Goal: Information Seeking & Learning: Learn about a topic

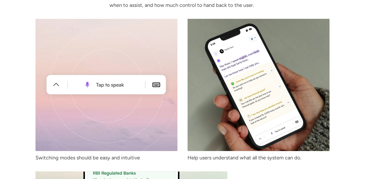
scroll to position [1298, 0]
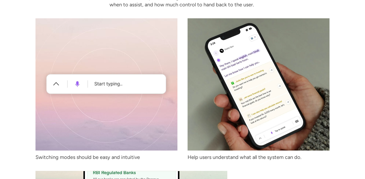
click at [182, 98] on div "Switching modes should be easy and intuitive Help users understand what all the…" at bounding box center [183, 157] width 294 height 279
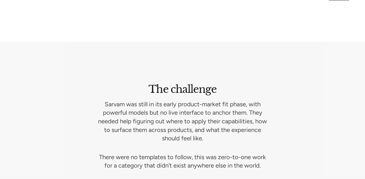
scroll to position [663, 0]
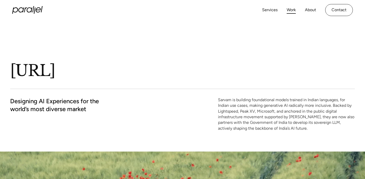
click at [290, 10] on link "Work" at bounding box center [291, 9] width 9 height 7
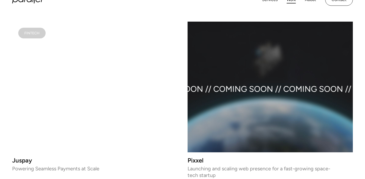
scroll to position [510, 0]
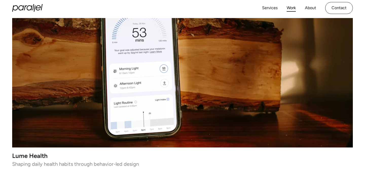
scroll to position [174, 0]
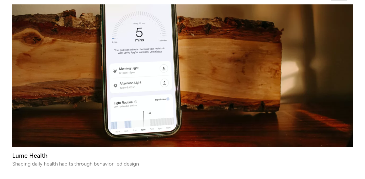
click at [149, 84] on video at bounding box center [182, 61] width 341 height 170
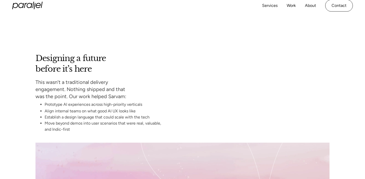
scroll to position [2977, 0]
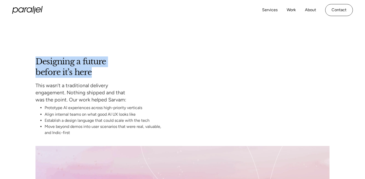
drag, startPoint x: 38, startPoint y: 55, endPoint x: 93, endPoint y: 66, distance: 56.3
click at [93, 66] on h2 "Designing a future before it’s here" at bounding box center [71, 66] width 70 height 21
copy h2 "Designing a future before it’s here"
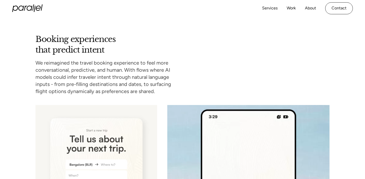
scroll to position [2354, 0]
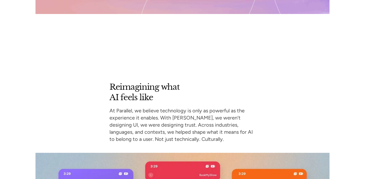
click at [154, 112] on p "At Parallel, we believe technology is only as powerful as the experience it ena…" at bounding box center [183, 125] width 146 height 36
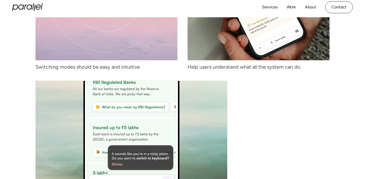
scroll to position [1379, 0]
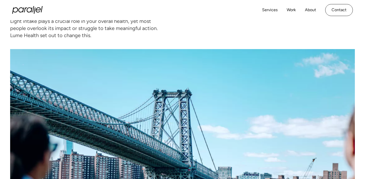
scroll to position [415, 0]
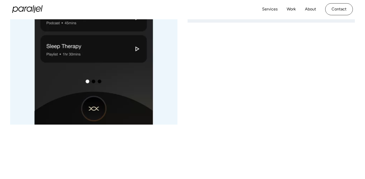
scroll to position [1462, 0]
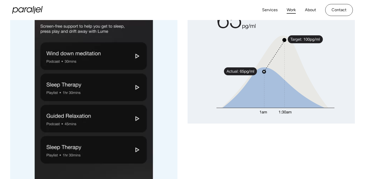
click at [288, 13] on link "Work" at bounding box center [291, 9] width 9 height 7
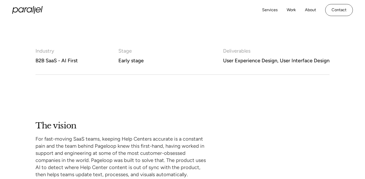
scroll to position [292, 0]
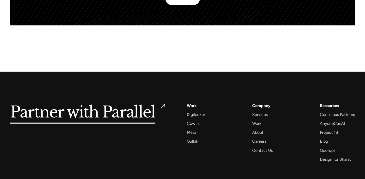
scroll to position [2465, 0]
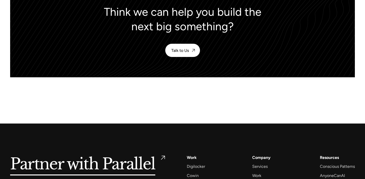
scroll to position [2238, 0]
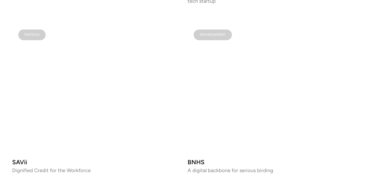
scroll to position [681, 0]
click at [118, 89] on video at bounding box center [94, 87] width 165 height 130
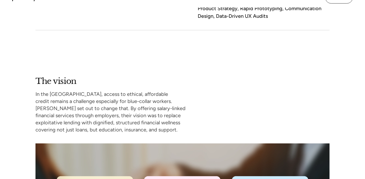
scroll to position [377, 0]
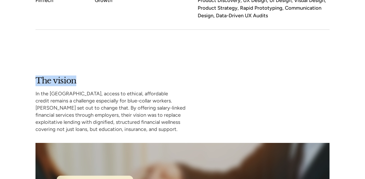
drag, startPoint x: 38, startPoint y: 82, endPoint x: 76, endPoint y: 82, distance: 37.8
click at [76, 82] on h2 "The vision" at bounding box center [56, 80] width 41 height 11
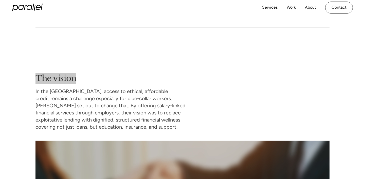
scroll to position [376, 0]
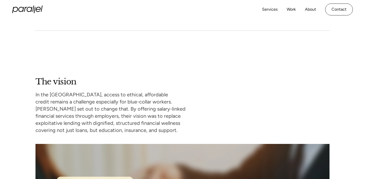
click at [154, 95] on p "In the Philippines, access to ethical, affordable credit remains a challenge es…" at bounding box center [123, 112] width 174 height 43
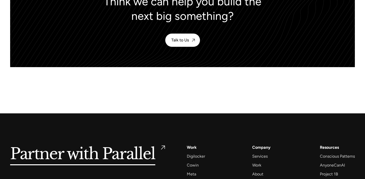
scroll to position [2489, 0]
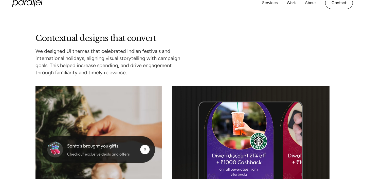
scroll to position [2136, 0]
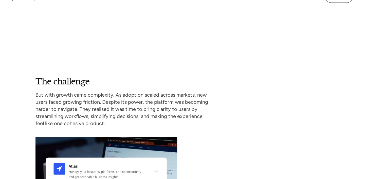
scroll to position [659, 0]
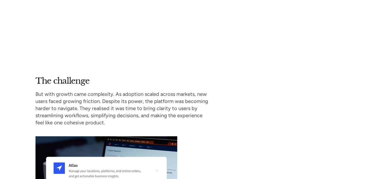
click at [194, 130] on div "The challenge But with growth came complexity. As adoption scaled across market…" at bounding box center [183, 172] width 294 height 192
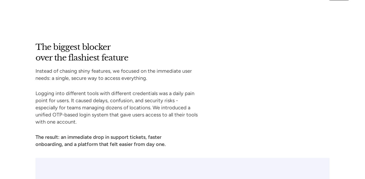
scroll to position [1605, 0]
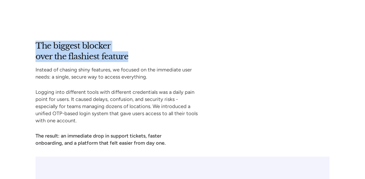
drag, startPoint x: 38, startPoint y: 46, endPoint x: 147, endPoint y: 56, distance: 109.5
click at [147, 56] on h2 "The biggest blocker over the flashiest feature" at bounding box center [103, 51] width 134 height 21
copy h2 "The biggest blocker over the flashiest feature"
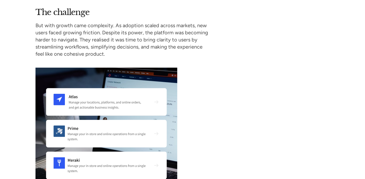
scroll to position [728, 0]
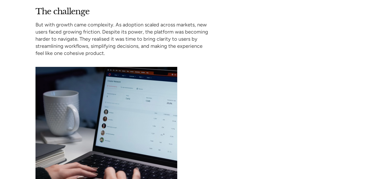
click at [14, 116] on div "The challenge But with growth came complexity. As adoption scaled across market…" at bounding box center [182, 102] width 365 height 192
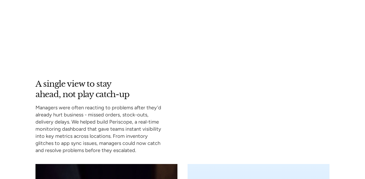
scroll to position [2485, 0]
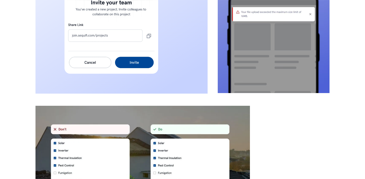
scroll to position [2428, 0]
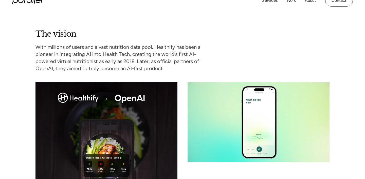
scroll to position [409, 0]
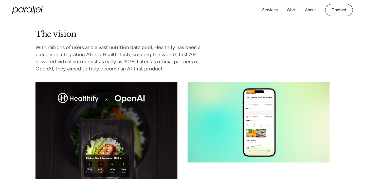
click at [66, 46] on p "With millions of users and a vast nutrition data pool, Healthify has been a pio…" at bounding box center [123, 58] width 174 height 28
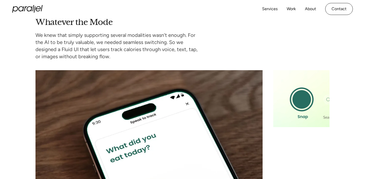
scroll to position [2036, 0]
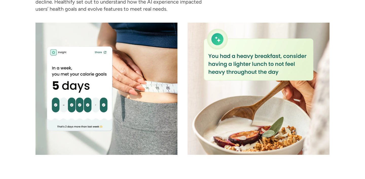
scroll to position [731, 0]
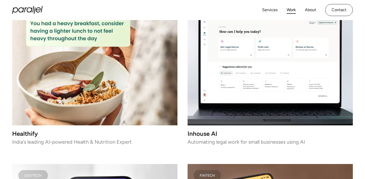
scroll to position [1219, 0]
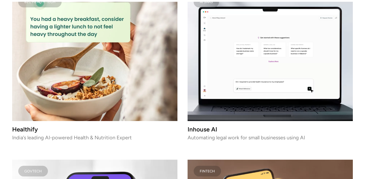
click at [236, 73] on video at bounding box center [270, 56] width 165 height 130
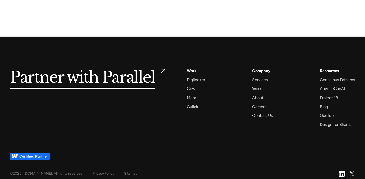
scroll to position [2459, 0]
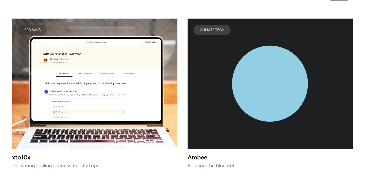
scroll to position [1741, 0]
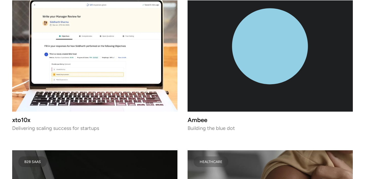
click at [120, 64] on img at bounding box center [94, 46] width 165 height 130
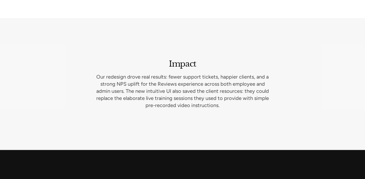
scroll to position [2410, 0]
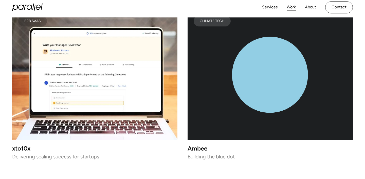
scroll to position [1713, 0]
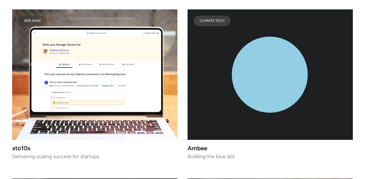
click at [226, 90] on icon "lottie-animation-container" at bounding box center [270, 74] width 165 height 130
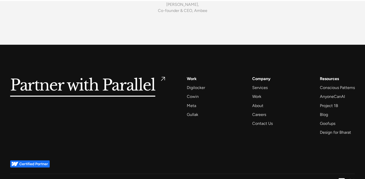
scroll to position [2821, 0]
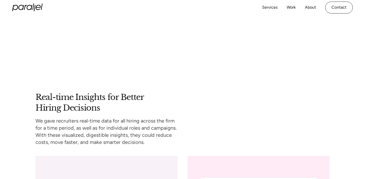
scroll to position [2207, 0]
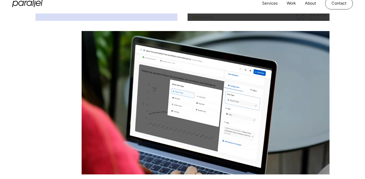
scroll to position [2539, 0]
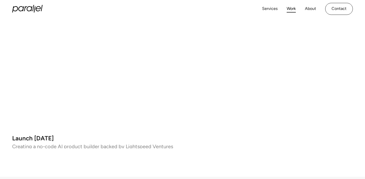
scroll to position [2903, 0]
click at [136, 89] on video at bounding box center [94, 65] width 165 height 130
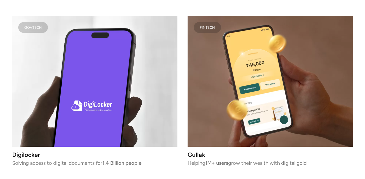
scroll to position [1370, 0]
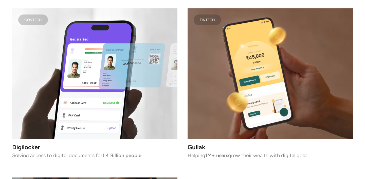
click at [109, 79] on video at bounding box center [94, 73] width 165 height 130
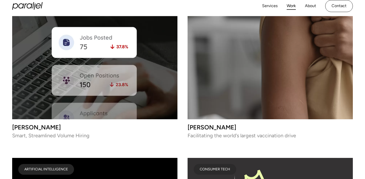
scroll to position [1903, 0]
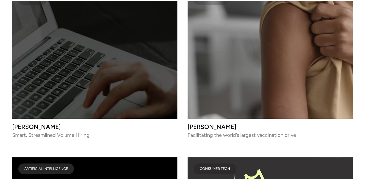
click at [109, 69] on video at bounding box center [94, 53] width 165 height 130
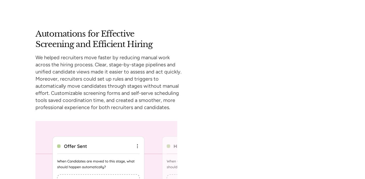
scroll to position [1488, 0]
